Goal: Task Accomplishment & Management: Manage account settings

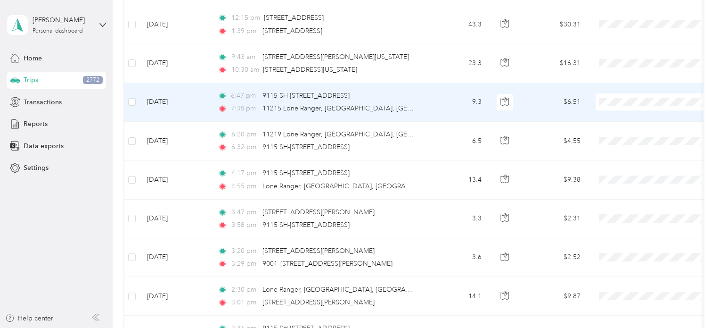
scroll to position [3840, 0]
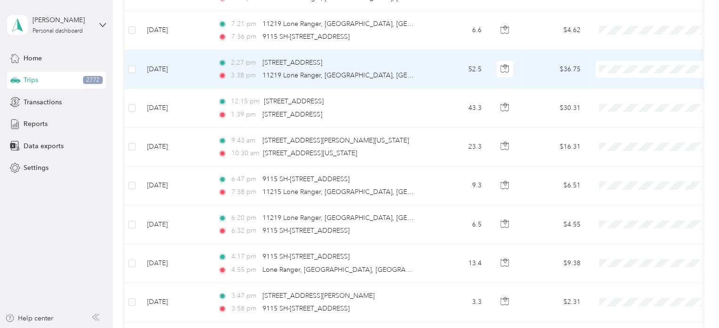
click at [657, 149] on span "Customer Meeting" at bounding box center [662, 151] width 87 height 10
click at [451, 50] on td "52.5" at bounding box center [458, 69] width 62 height 39
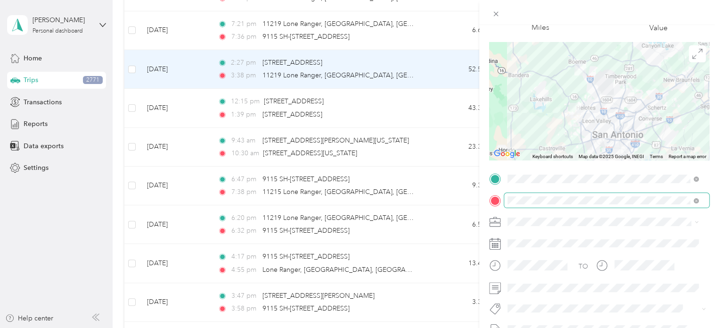
scroll to position [16, 0]
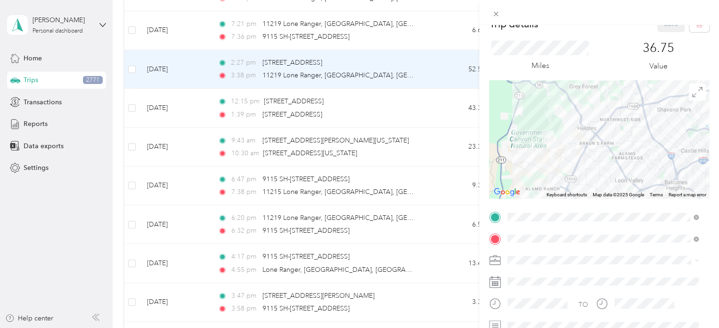
drag, startPoint x: 569, startPoint y: 135, endPoint x: 579, endPoint y: 122, distance: 16.5
click at [579, 122] on div at bounding box center [599, 139] width 220 height 118
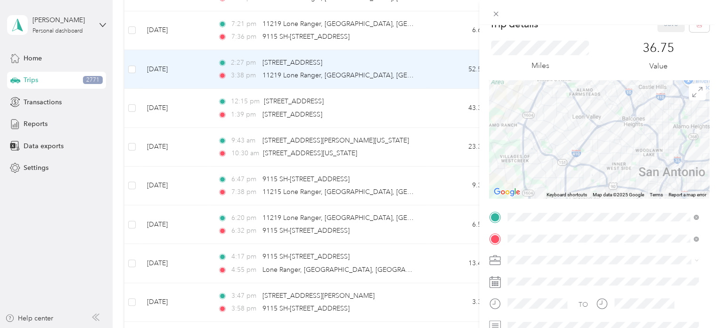
drag, startPoint x: 560, startPoint y: 160, endPoint x: 570, endPoint y: 132, distance: 29.7
click at [570, 132] on div at bounding box center [599, 139] width 220 height 118
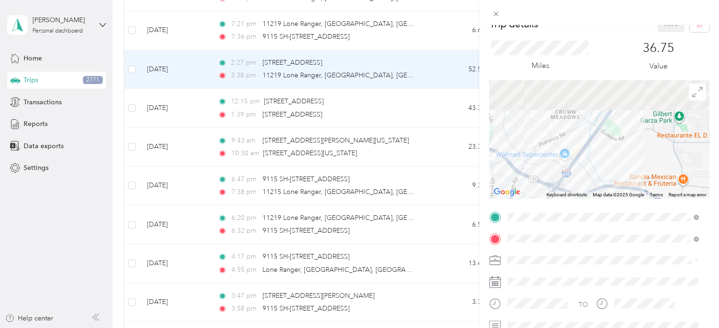
drag, startPoint x: 625, startPoint y: 142, endPoint x: 566, endPoint y: 185, distance: 73.5
click at [566, 185] on div at bounding box center [599, 139] width 220 height 118
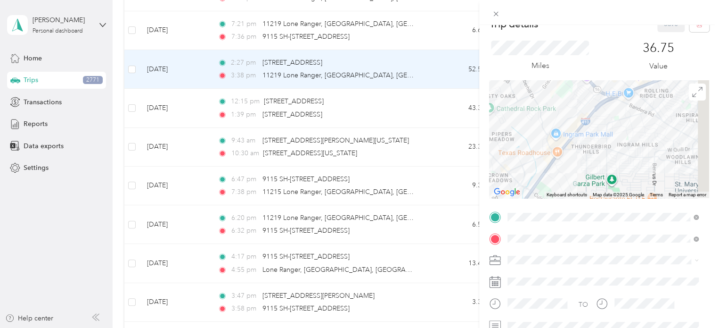
drag, startPoint x: 665, startPoint y: 105, endPoint x: 598, endPoint y: 169, distance: 93.0
click at [598, 169] on div at bounding box center [599, 139] width 220 height 118
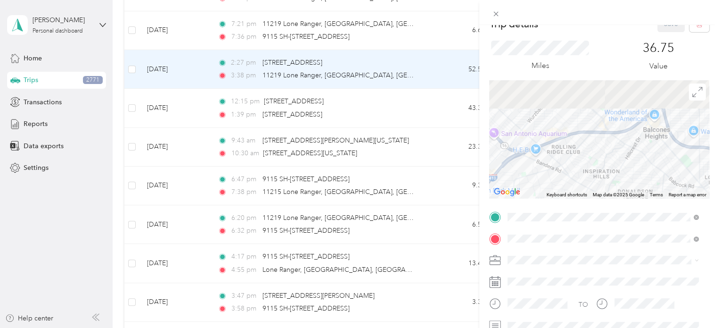
drag, startPoint x: 668, startPoint y: 119, endPoint x: 594, endPoint y: 154, distance: 81.0
click at [592, 154] on div at bounding box center [599, 139] width 220 height 118
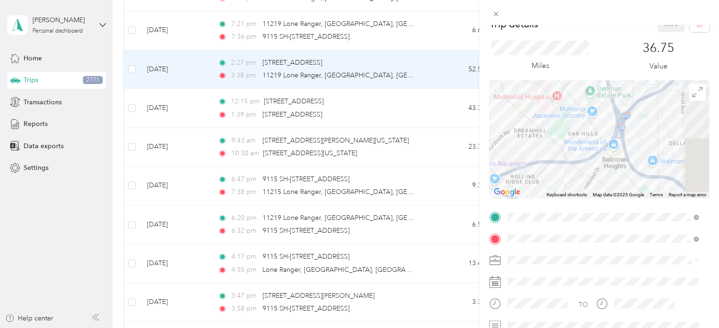
drag, startPoint x: 671, startPoint y: 132, endPoint x: 635, endPoint y: 160, distance: 45.4
click at [630, 164] on div at bounding box center [599, 139] width 220 height 118
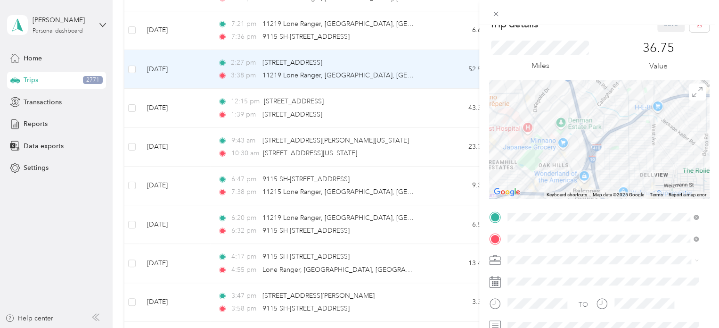
click at [644, 153] on div at bounding box center [599, 139] width 220 height 118
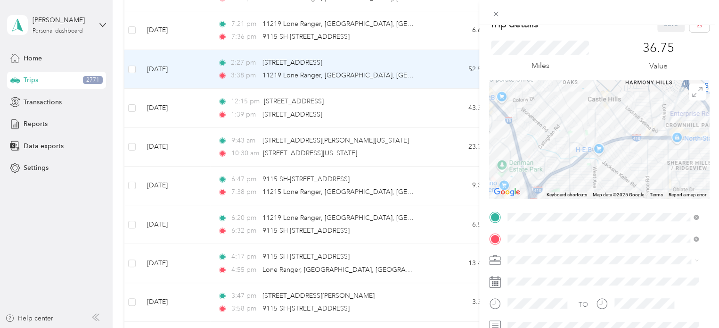
drag, startPoint x: 668, startPoint y: 130, endPoint x: 603, endPoint y: 176, distance: 80.2
click at [603, 176] on div at bounding box center [599, 139] width 220 height 118
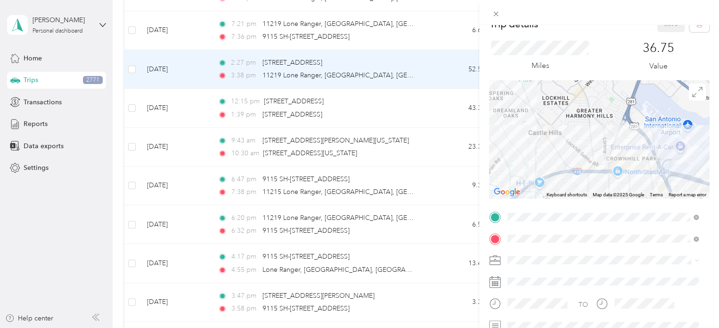
drag, startPoint x: 698, startPoint y: 128, endPoint x: 636, endPoint y: 162, distance: 70.5
click at [636, 162] on div at bounding box center [599, 139] width 220 height 118
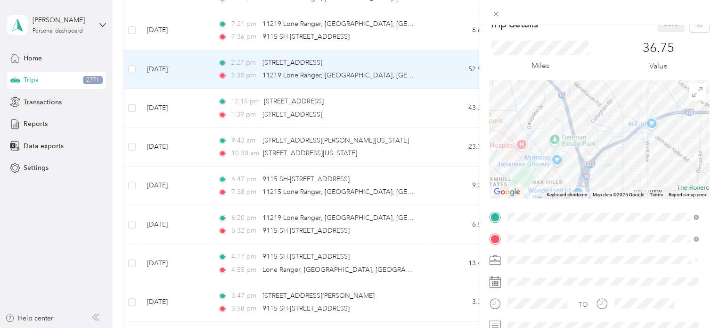
drag, startPoint x: 607, startPoint y: 145, endPoint x: 723, endPoint y: 84, distance: 131.4
click at [715, 84] on html "[PERSON_NAME] Personal dashboard Home Trips 2771 Transactions Reports Data expo…" at bounding box center [357, 164] width 715 height 328
click at [496, 15] on icon at bounding box center [496, 14] width 5 height 5
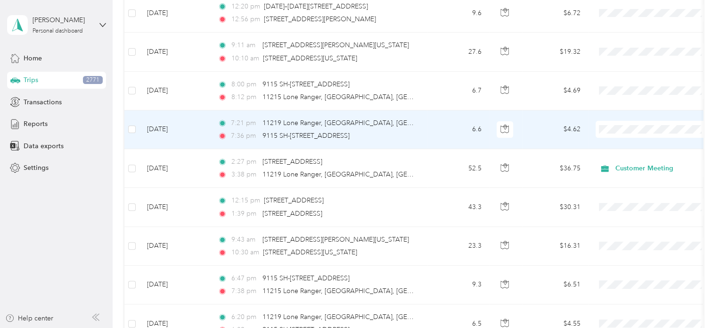
scroll to position [3740, 0]
click at [456, 125] on td "6.6" at bounding box center [458, 130] width 62 height 39
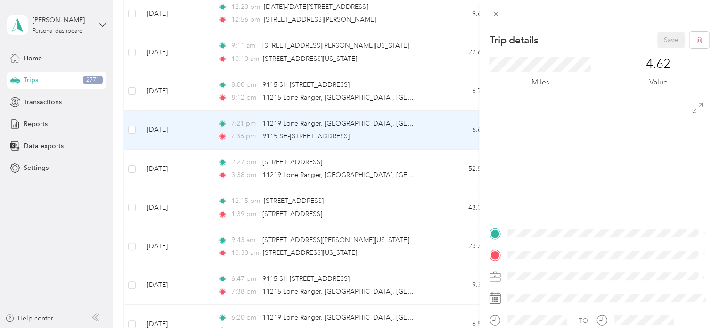
click at [448, 82] on div "Trip details Save This trip cannot be edited because it is either under review,…" at bounding box center [359, 164] width 719 height 328
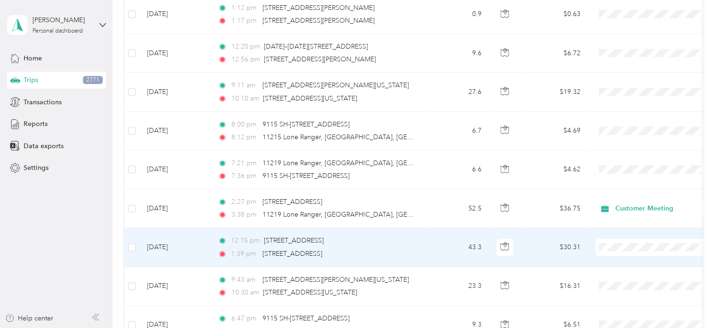
scroll to position [3698, 0]
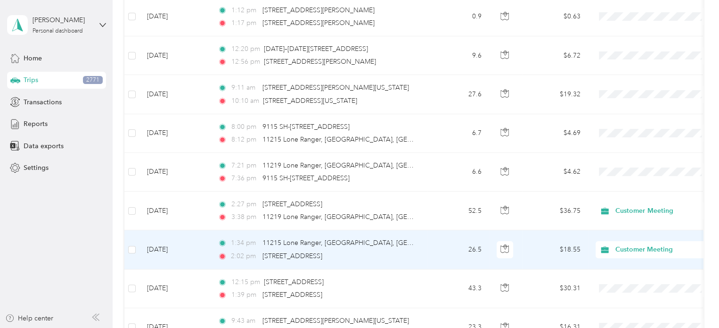
click at [423, 243] on td "1:34 pm [GEOGRAPHIC_DATA], [GEOGRAPHIC_DATA], [GEOGRAPHIC_DATA], [GEOGRAPHIC_DA…" at bounding box center [318, 249] width 217 height 39
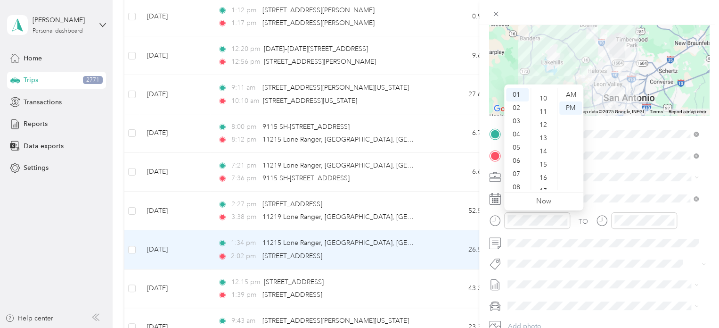
scroll to position [147, 0]
drag, startPoint x: 544, startPoint y: 132, endPoint x: 544, endPoint y: 137, distance: 5.7
click at [544, 137] on div "14" at bounding box center [544, 132] width 23 height 13
click at [635, 254] on div "TO Add photo" at bounding box center [599, 240] width 220 height 228
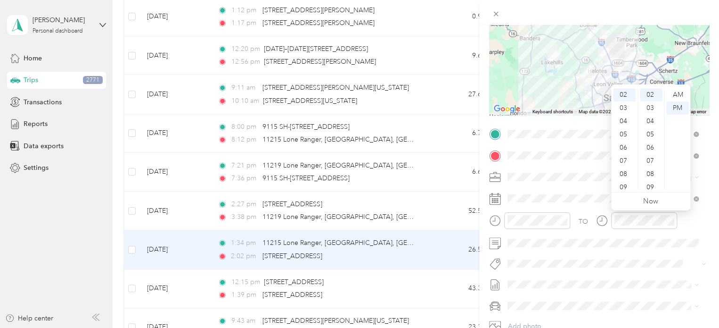
scroll to position [8, 0]
click at [628, 97] on div "01" at bounding box center [624, 100] width 23 height 13
click at [654, 184] on div "46" at bounding box center [651, 185] width 23 height 13
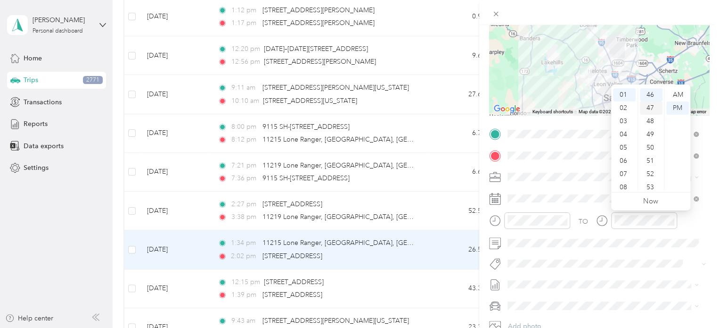
click at [651, 107] on div "47" at bounding box center [651, 107] width 23 height 13
click at [692, 250] on div "TO Add photo" at bounding box center [599, 240] width 220 height 228
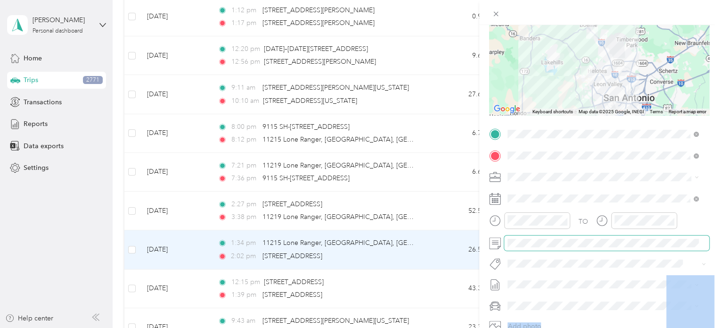
drag, startPoint x: 692, startPoint y: 250, endPoint x: 686, endPoint y: 237, distance: 14.4
click at [686, 237] on div "TO Add photo" at bounding box center [599, 240] width 220 height 228
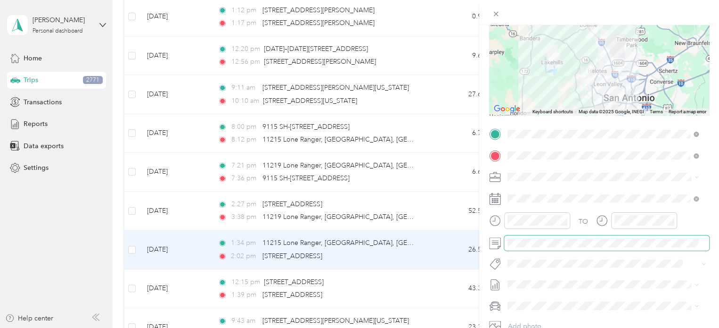
scroll to position [0, 0]
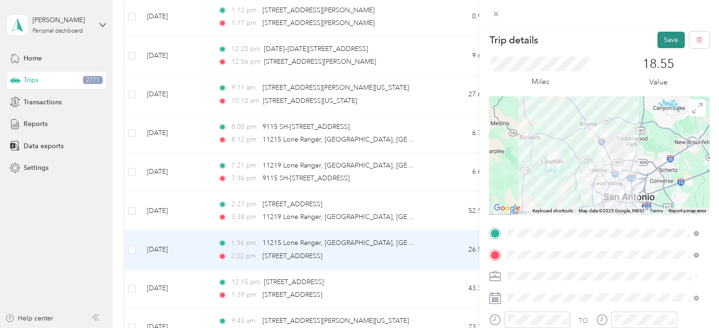
click at [660, 35] on button "Save" at bounding box center [671, 40] width 27 height 17
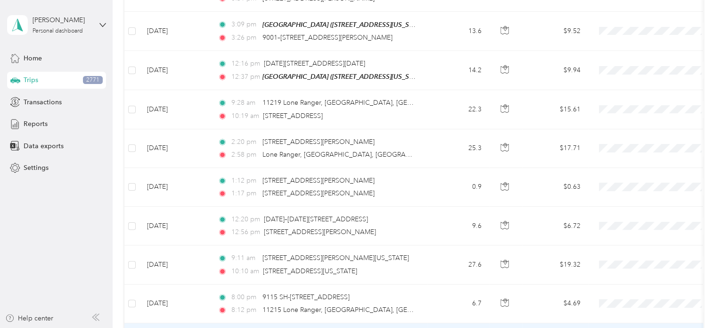
scroll to position [3529, 0]
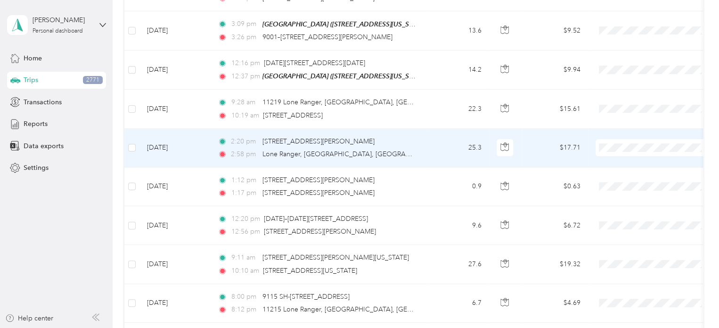
click at [628, 231] on span "Customer Meeting" at bounding box center [662, 229] width 87 height 10
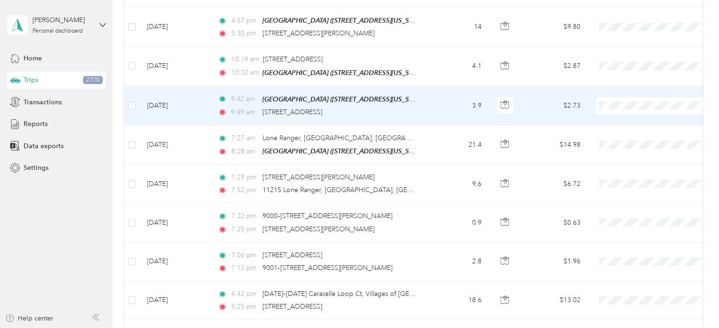
scroll to position [2919, 0]
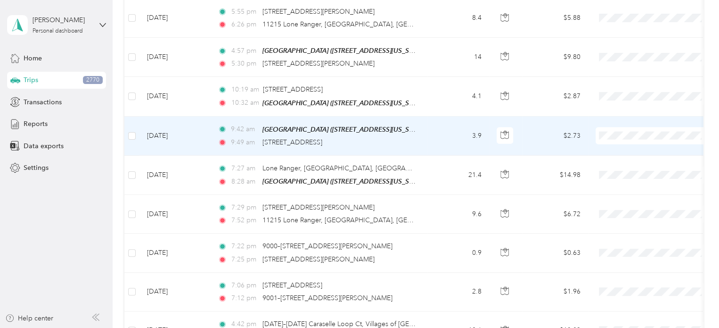
click at [649, 217] on span "Customer Meeting" at bounding box center [662, 219] width 87 height 10
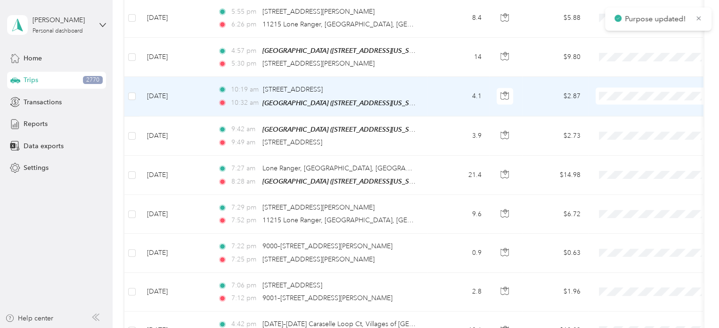
click at [611, 88] on span at bounding box center [654, 96] width 117 height 17
click at [640, 179] on span "Customer Meeting" at bounding box center [662, 178] width 87 height 10
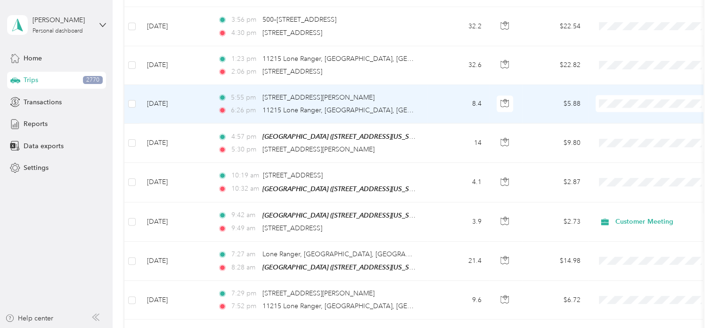
scroll to position [2832, 0]
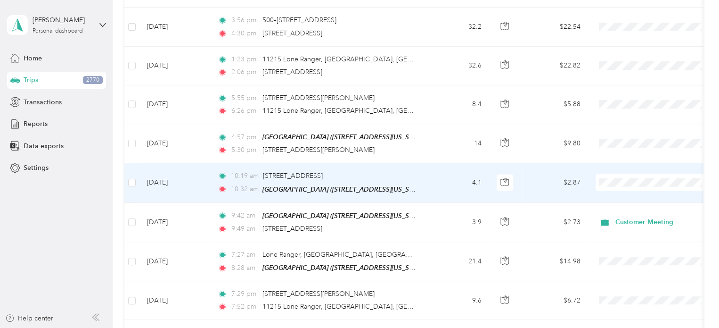
click at [628, 265] on span "Customer Meeting" at bounding box center [662, 269] width 87 height 10
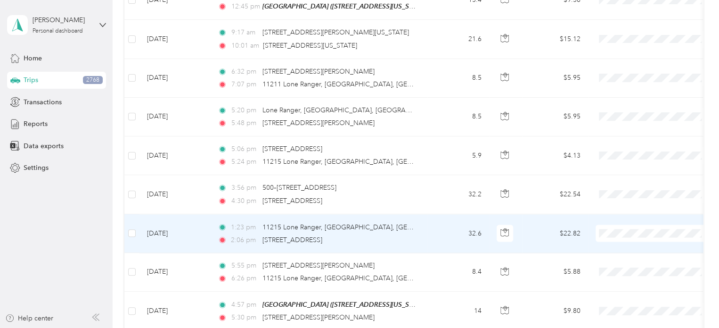
scroll to position [2664, 0]
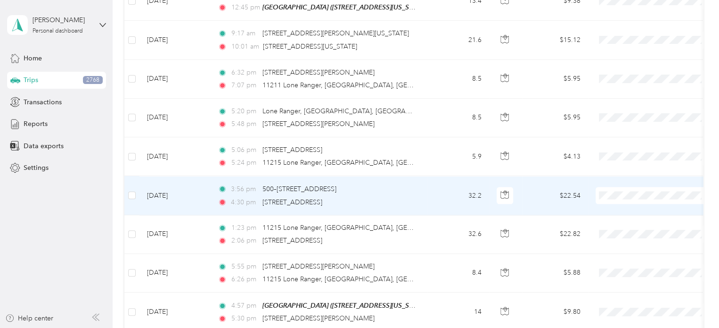
click at [429, 176] on td "32.2" at bounding box center [458, 195] width 62 height 39
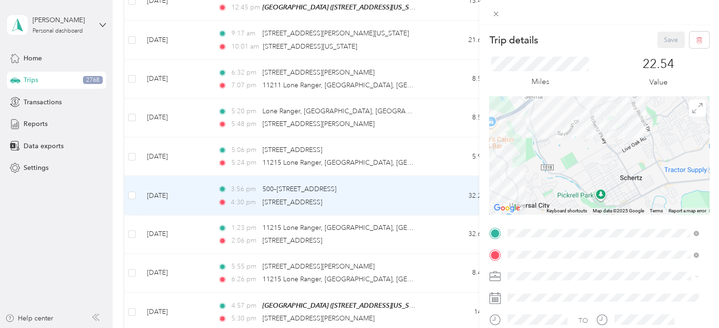
drag, startPoint x: 607, startPoint y: 117, endPoint x: 621, endPoint y: 165, distance: 50.1
click at [621, 165] on div at bounding box center [599, 155] width 220 height 118
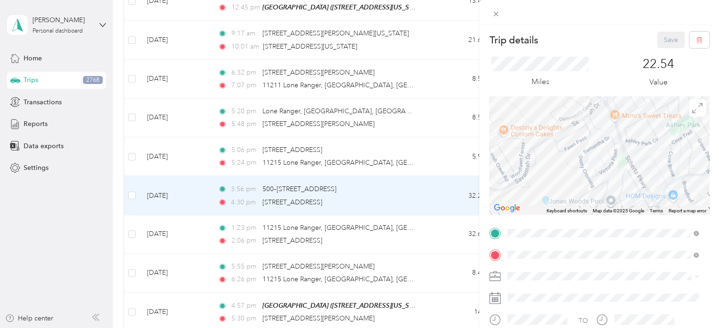
drag, startPoint x: 586, startPoint y: 134, endPoint x: 596, endPoint y: 177, distance: 43.5
click at [596, 177] on div at bounding box center [599, 155] width 220 height 118
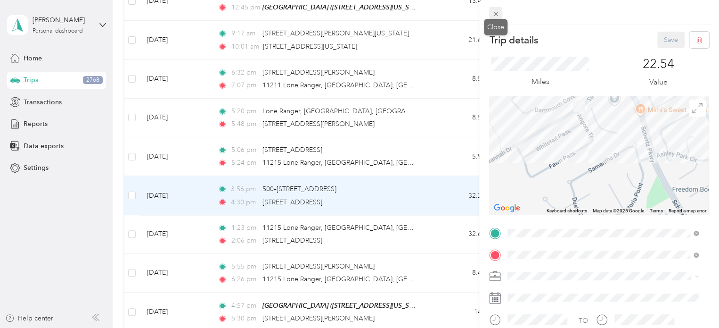
click at [492, 14] on icon at bounding box center [496, 14] width 8 height 8
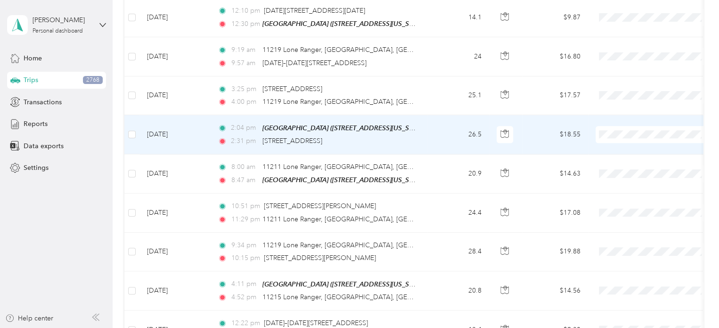
scroll to position [2335, 0]
click at [644, 220] on span "Customer Meeting" at bounding box center [662, 220] width 87 height 10
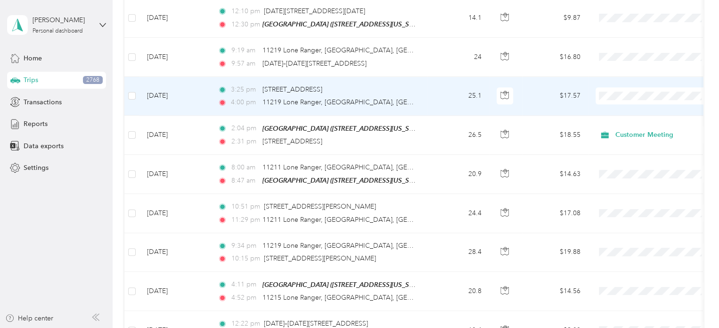
click at [635, 187] on li "Customer Meeting" at bounding box center [654, 182] width 117 height 17
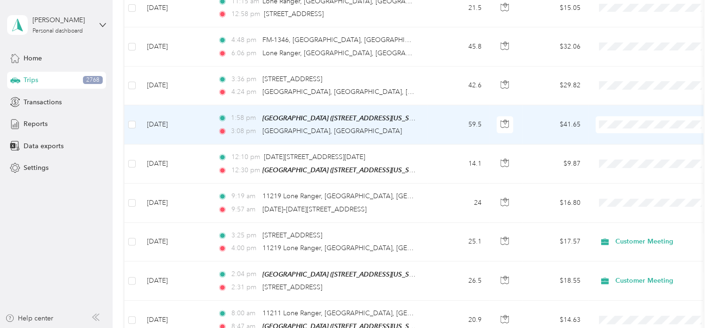
scroll to position [2189, 0]
click at [615, 120] on span at bounding box center [654, 124] width 117 height 17
click at [637, 218] on li "Customer Meeting" at bounding box center [654, 212] width 117 height 17
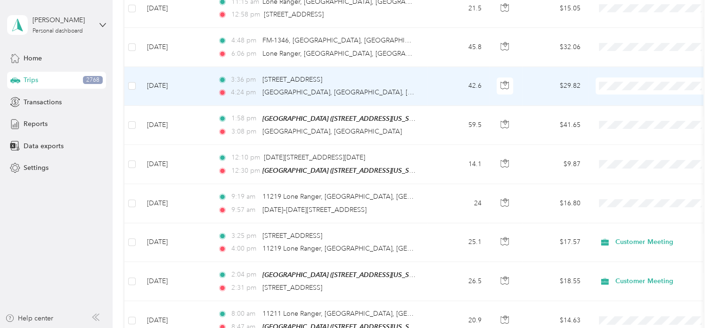
click at [627, 176] on span "Customer Meeting" at bounding box center [662, 173] width 87 height 10
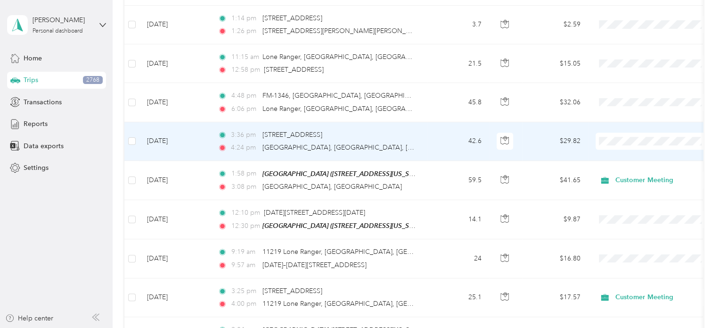
scroll to position [2130, 0]
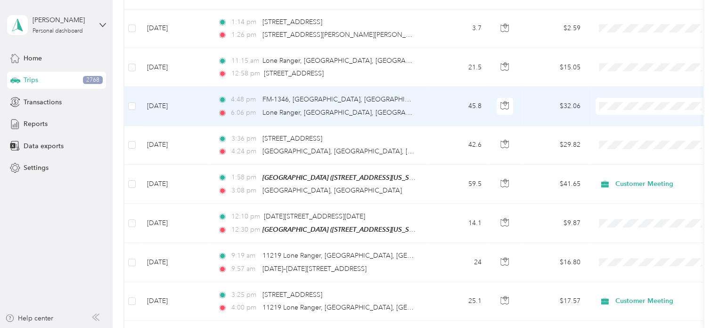
click at [627, 197] on span "Customer Meeting" at bounding box center [662, 194] width 87 height 10
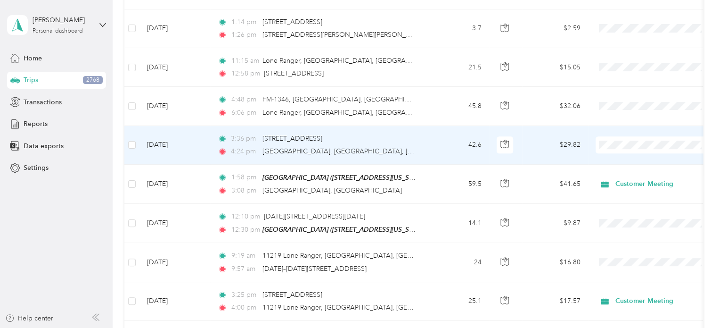
click at [634, 233] on span "Customer Meeting" at bounding box center [662, 231] width 87 height 10
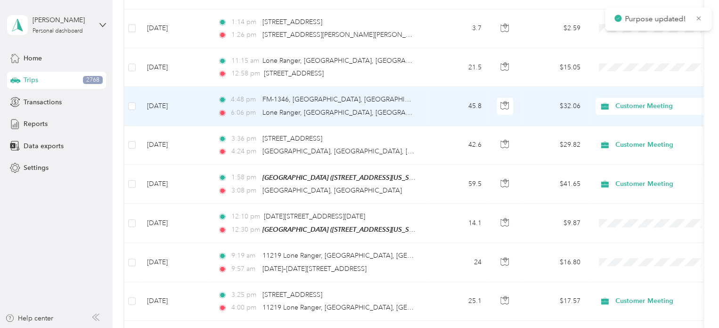
click at [627, 199] on li "Customer Meeting" at bounding box center [654, 192] width 117 height 17
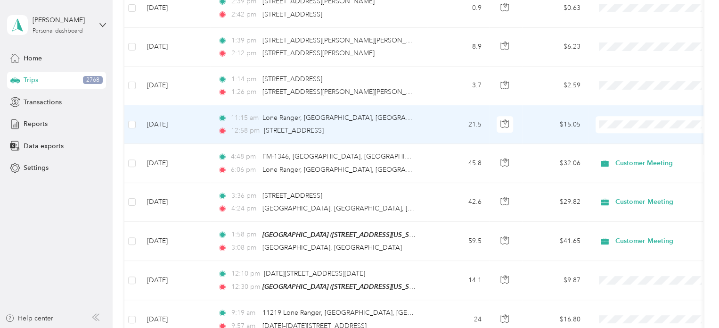
scroll to position [2024, 0]
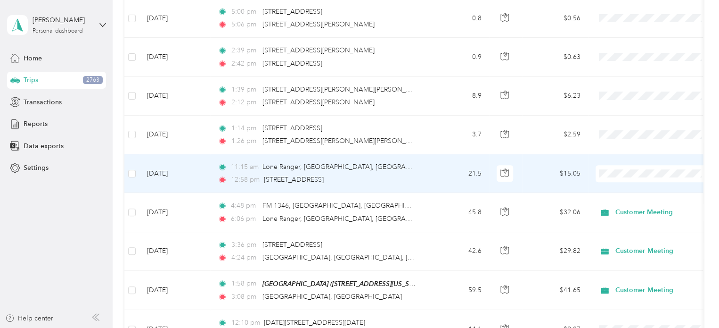
click at [452, 161] on td "21.5" at bounding box center [458, 173] width 62 height 39
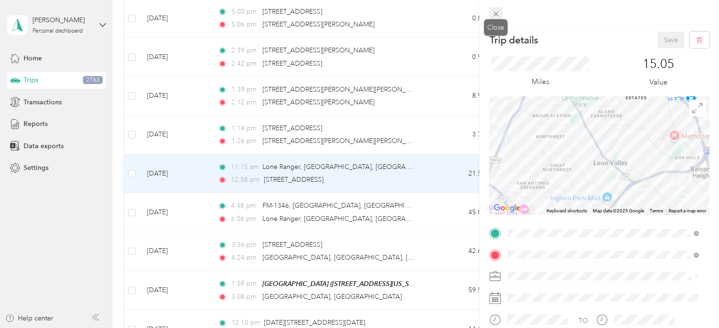
click at [495, 16] on icon at bounding box center [496, 14] width 8 height 8
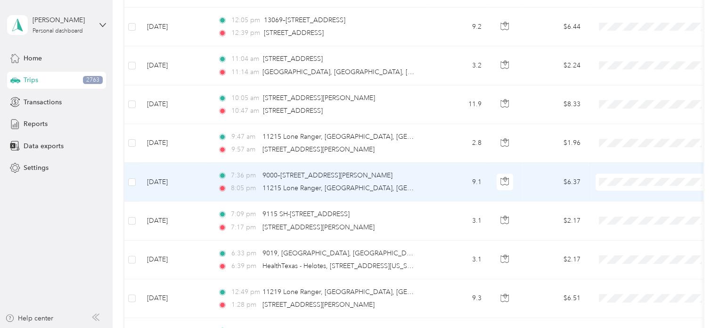
scroll to position [1541, 0]
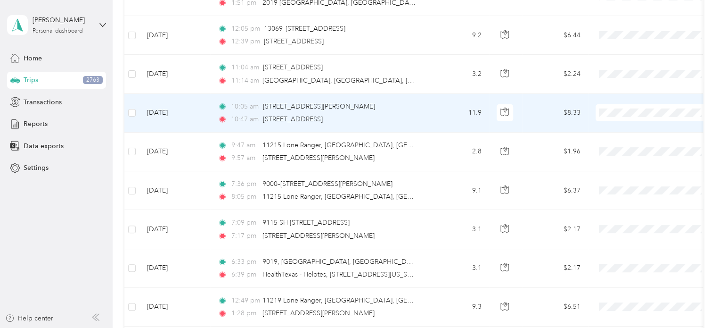
click at [431, 109] on td "11.9" at bounding box center [458, 113] width 62 height 39
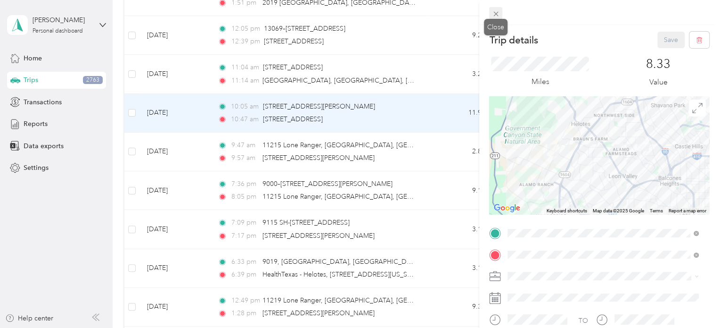
click at [495, 14] on icon at bounding box center [496, 14] width 8 height 8
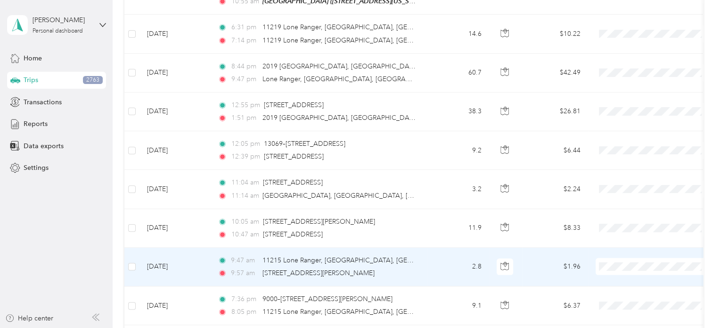
scroll to position [1423, 0]
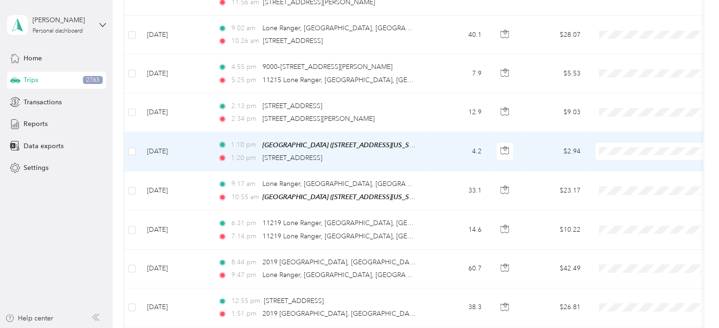
scroll to position [1229, 0]
click at [647, 252] on ol "Sales Appt Business Development Recovery Site Visit To Home Site Visit Customer…" at bounding box center [654, 214] width 117 height 116
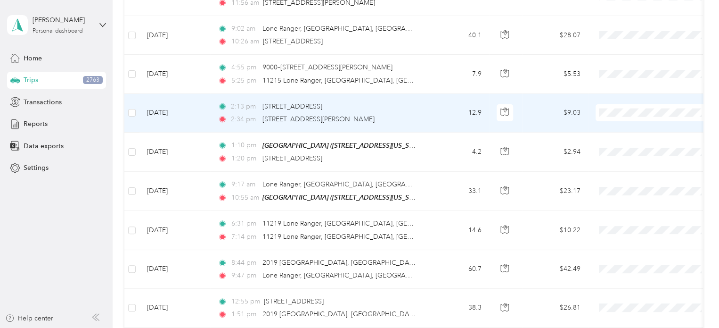
click at [632, 210] on li "Customer Meeting" at bounding box center [654, 203] width 117 height 17
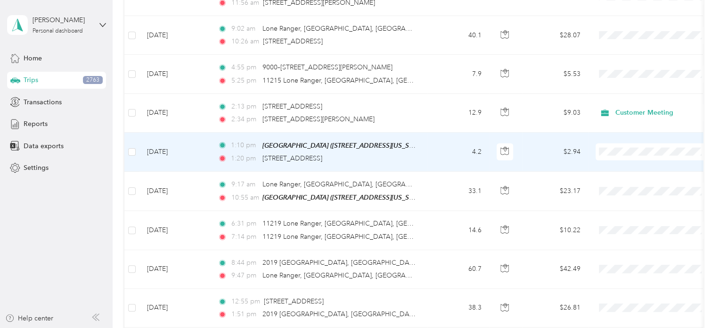
click at [611, 143] on span at bounding box center [654, 151] width 117 height 17
click at [637, 246] on span "Customer Meeting" at bounding box center [662, 246] width 87 height 10
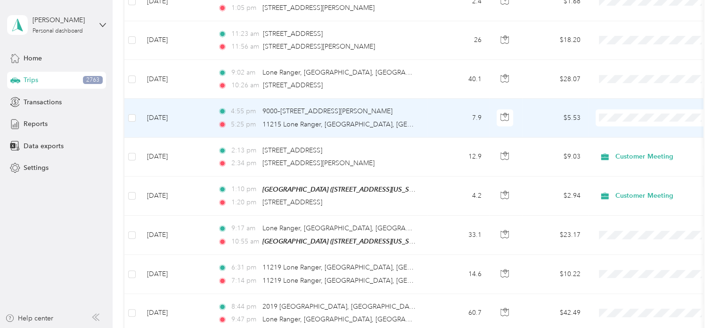
scroll to position [1185, 0]
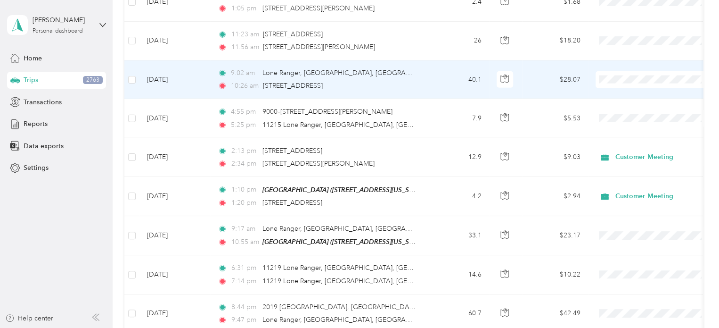
click at [653, 177] on li "Customer Meeting" at bounding box center [654, 173] width 117 height 17
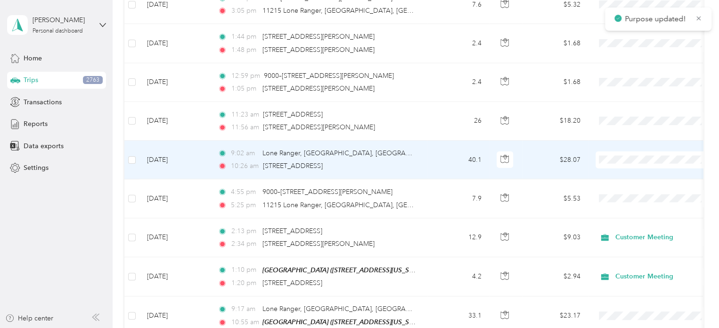
scroll to position [1100, 0]
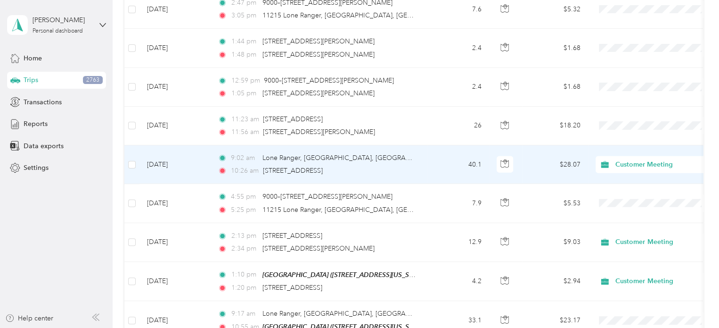
click at [638, 258] on span "Customer Meeting" at bounding box center [657, 261] width 76 height 10
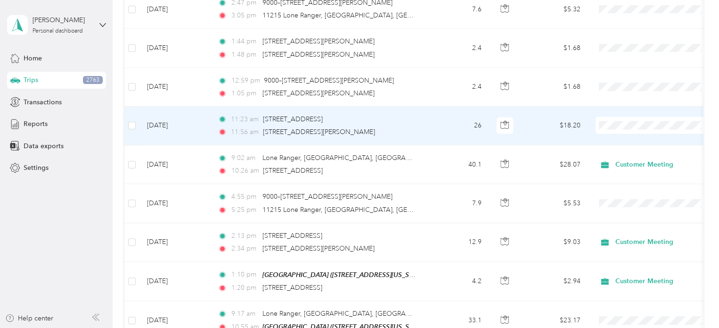
click at [647, 217] on span "Customer Meeting" at bounding box center [662, 221] width 87 height 10
click at [631, 216] on li "Customer Meeting" at bounding box center [654, 216] width 117 height 17
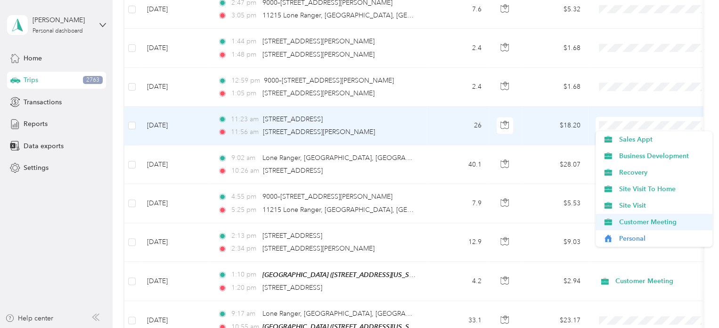
click at [652, 223] on span "Customer Meeting" at bounding box center [662, 222] width 87 height 10
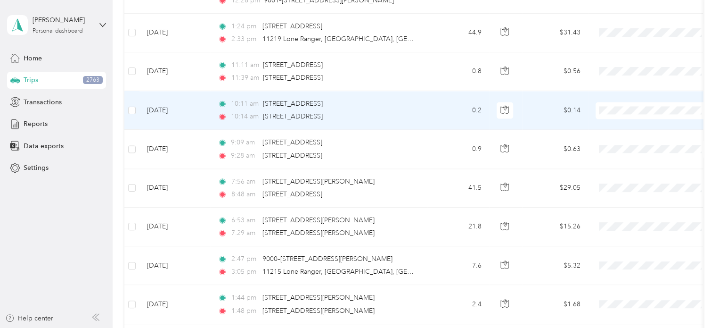
scroll to position [844, 0]
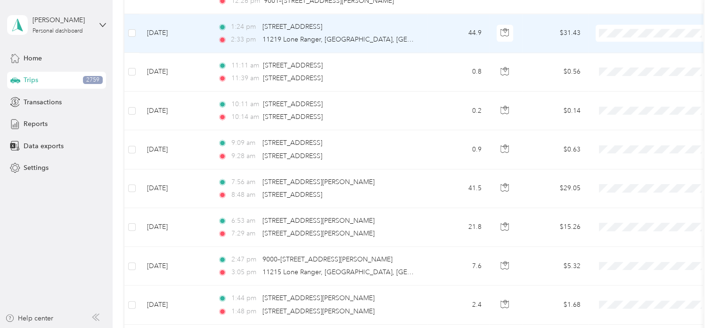
click at [653, 129] on span "Customer Meeting" at bounding box center [662, 129] width 87 height 10
click at [639, 131] on li "Customer Meeting" at bounding box center [654, 126] width 117 height 17
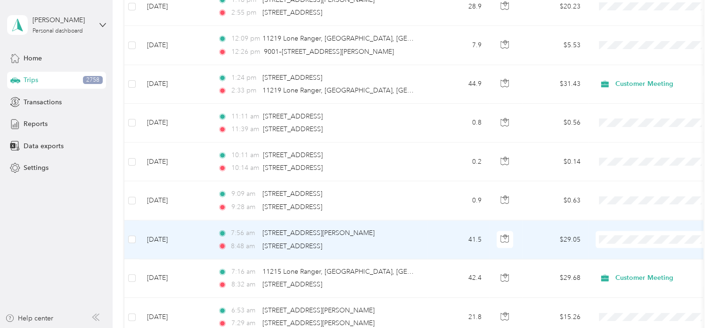
scroll to position [1090, 0]
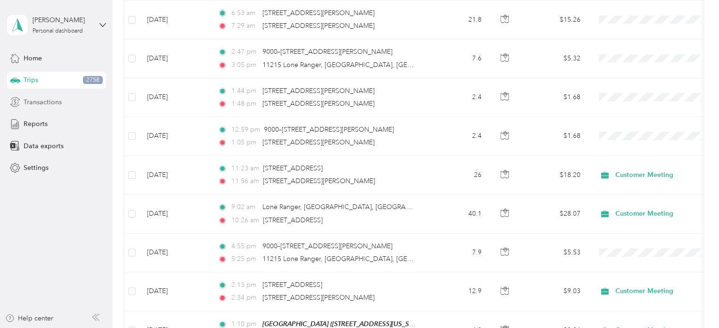
click at [60, 108] on div "Transactions" at bounding box center [56, 101] width 99 height 17
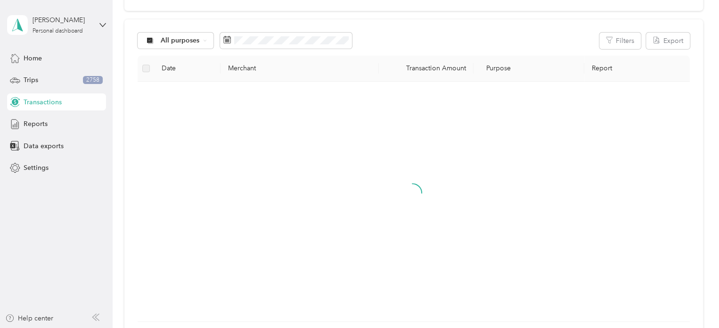
scroll to position [214, 0]
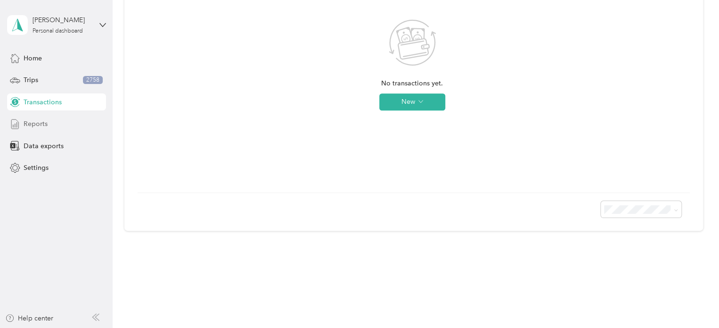
click at [39, 127] on span "Reports" at bounding box center [36, 124] width 24 height 10
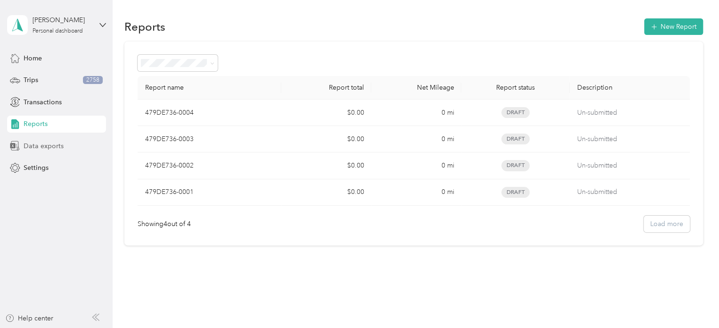
click at [41, 138] on div "Data exports" at bounding box center [56, 145] width 99 height 17
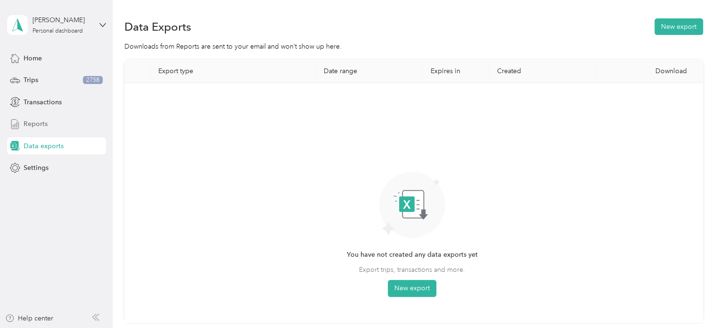
click at [26, 126] on span "Reports" at bounding box center [36, 124] width 24 height 10
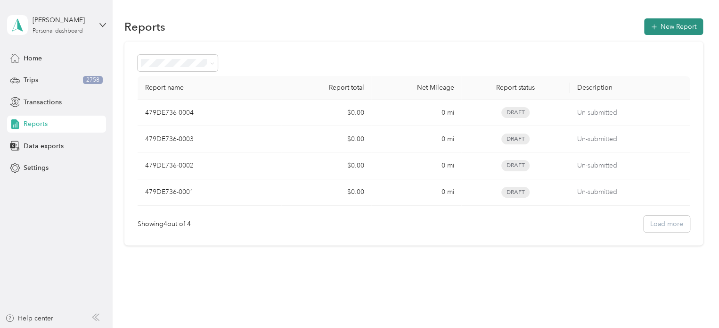
click at [653, 27] on icon "button" at bounding box center [654, 26] width 9 height 9
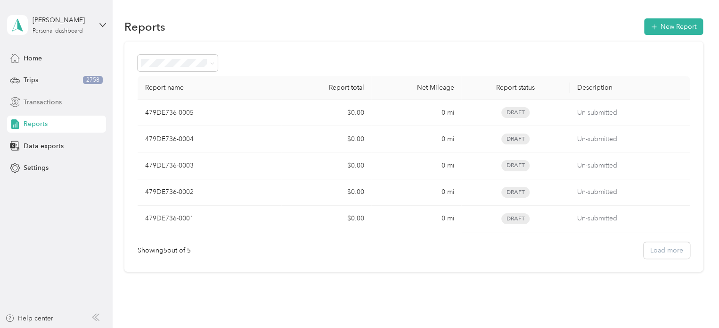
click at [49, 107] on div "Transactions" at bounding box center [56, 101] width 99 height 17
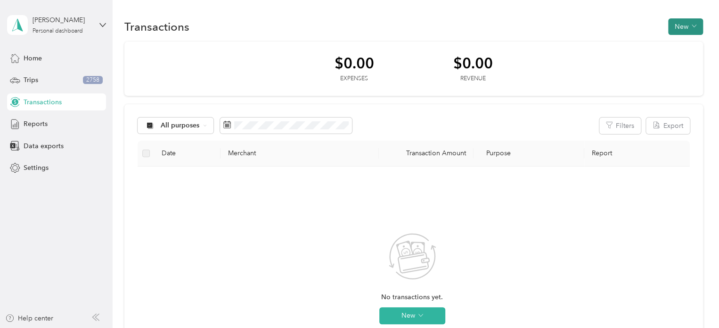
click at [680, 27] on button "New" at bounding box center [685, 26] width 35 height 17
click at [431, 108] on div "All purposes Filters Export Date Merchant Transaction Amount Purpose Report No …" at bounding box center [413, 274] width 579 height 340
click at [64, 146] on div "Data exports" at bounding box center [56, 145] width 99 height 17
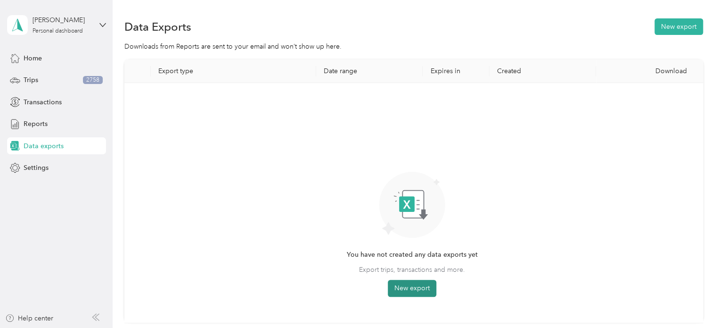
click at [408, 286] on button "New export" at bounding box center [412, 288] width 49 height 17
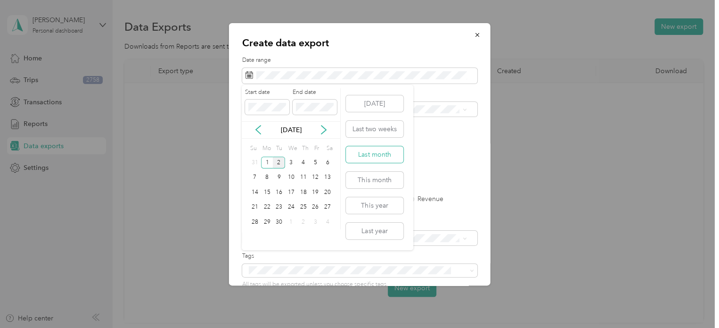
click at [382, 159] on button "Last month" at bounding box center [375, 154] width 58 height 17
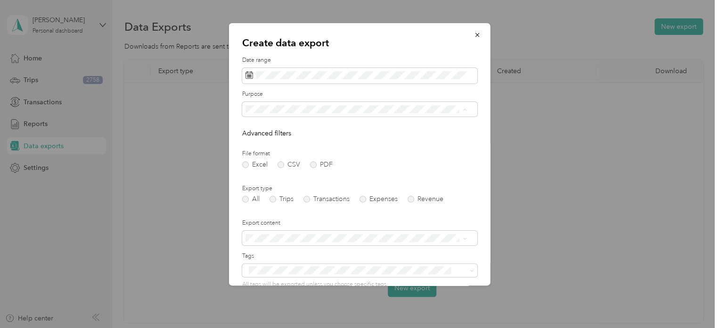
click at [292, 228] on li "Customer Meeting" at bounding box center [356, 225] width 228 height 17
click at [313, 166] on label "PDF" at bounding box center [321, 164] width 23 height 7
click at [278, 198] on label "Trips" at bounding box center [282, 199] width 24 height 7
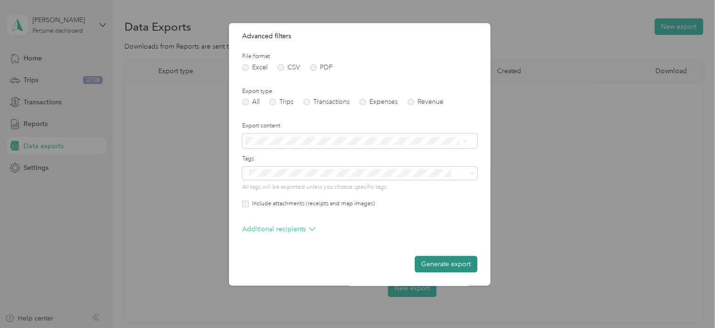
click at [436, 267] on button "Generate export" at bounding box center [446, 264] width 63 height 17
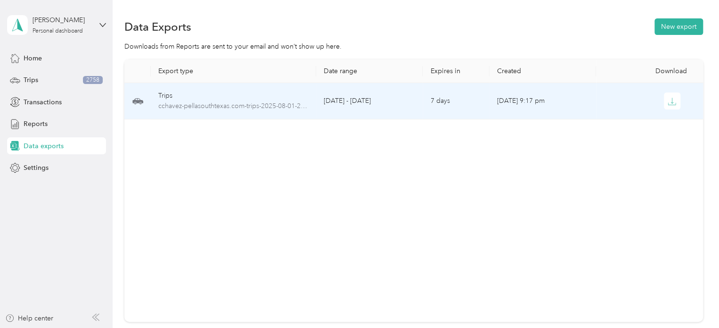
click at [621, 100] on div at bounding box center [649, 100] width 91 height 17
click at [668, 104] on icon "button" at bounding box center [672, 101] width 8 height 8
